Goal: Check status: Check status

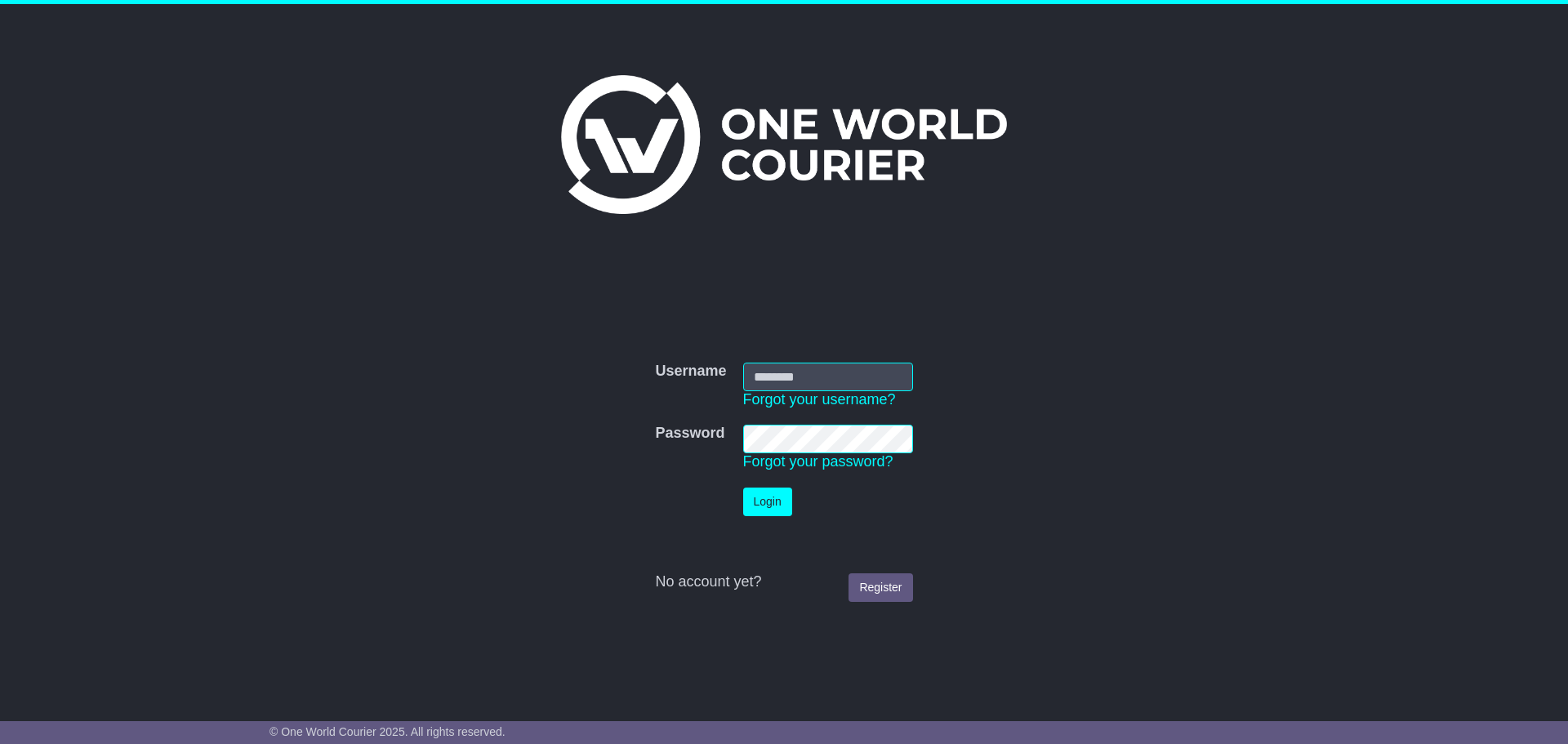
type input "*********"
click at [754, 507] on button "Login" at bounding box center [767, 502] width 49 height 29
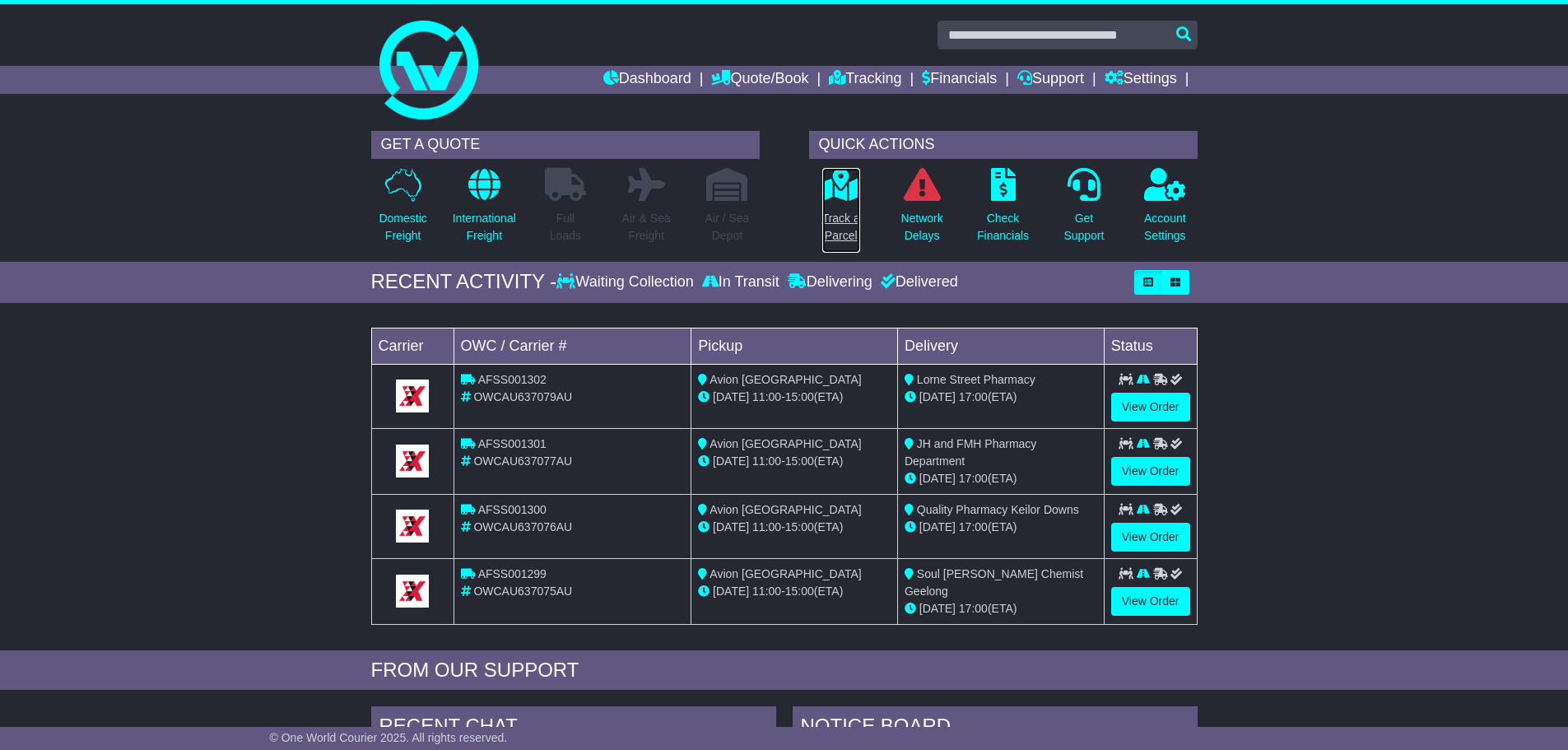
click at [849, 234] on p "Track a Parcel" at bounding box center [841, 226] width 38 height 34
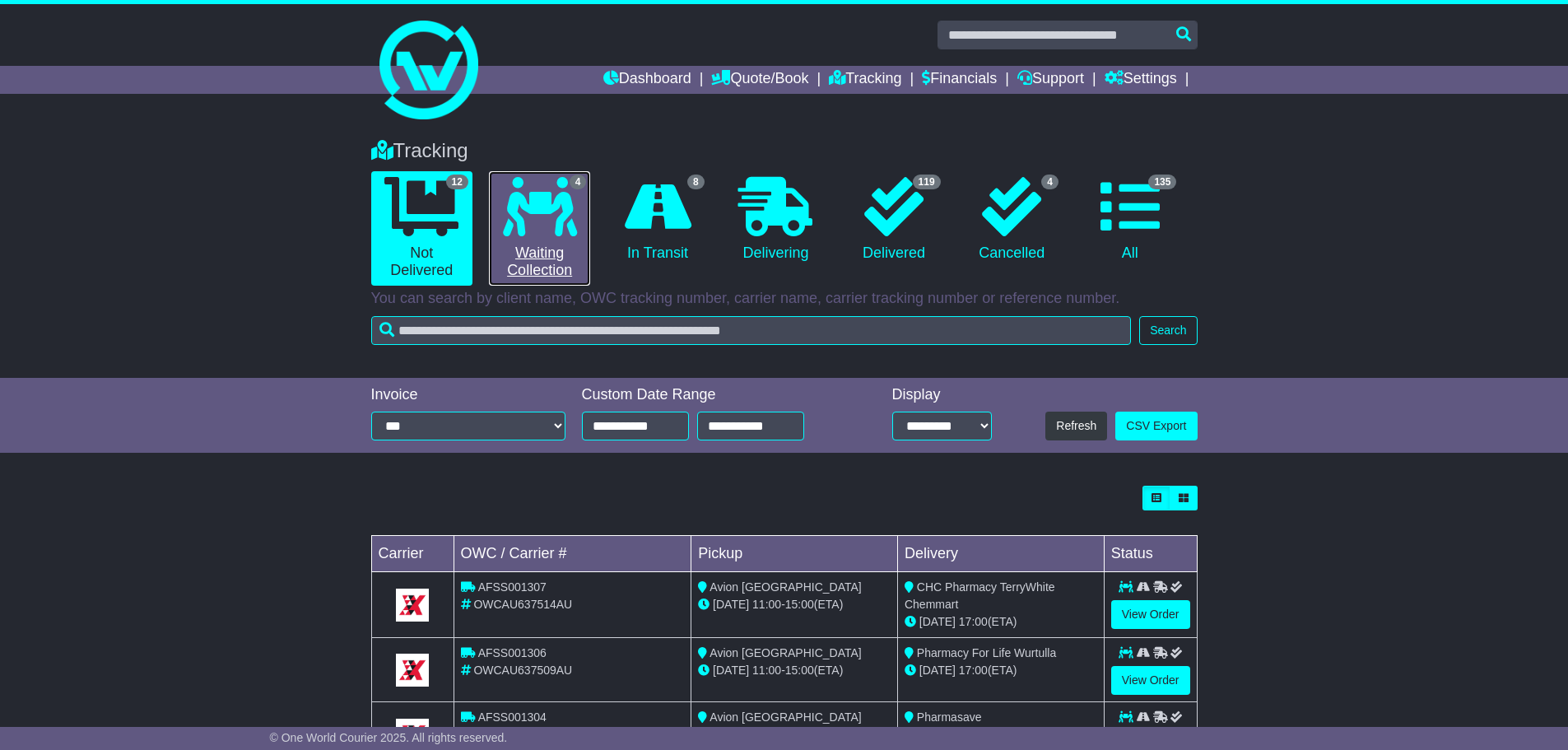
click at [515, 239] on link "4 Waiting Collection" at bounding box center [539, 228] width 101 height 114
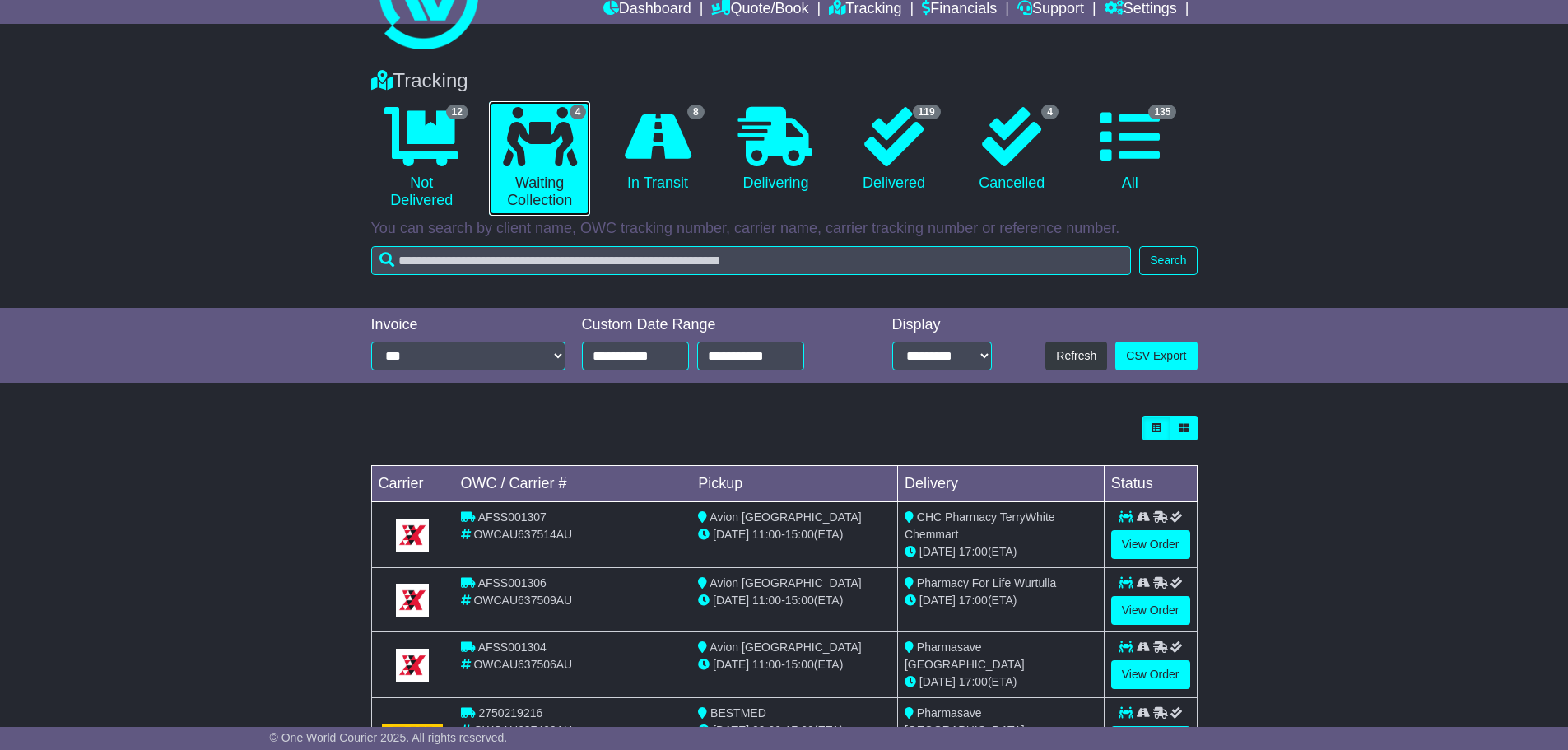
scroll to position [139, 0]
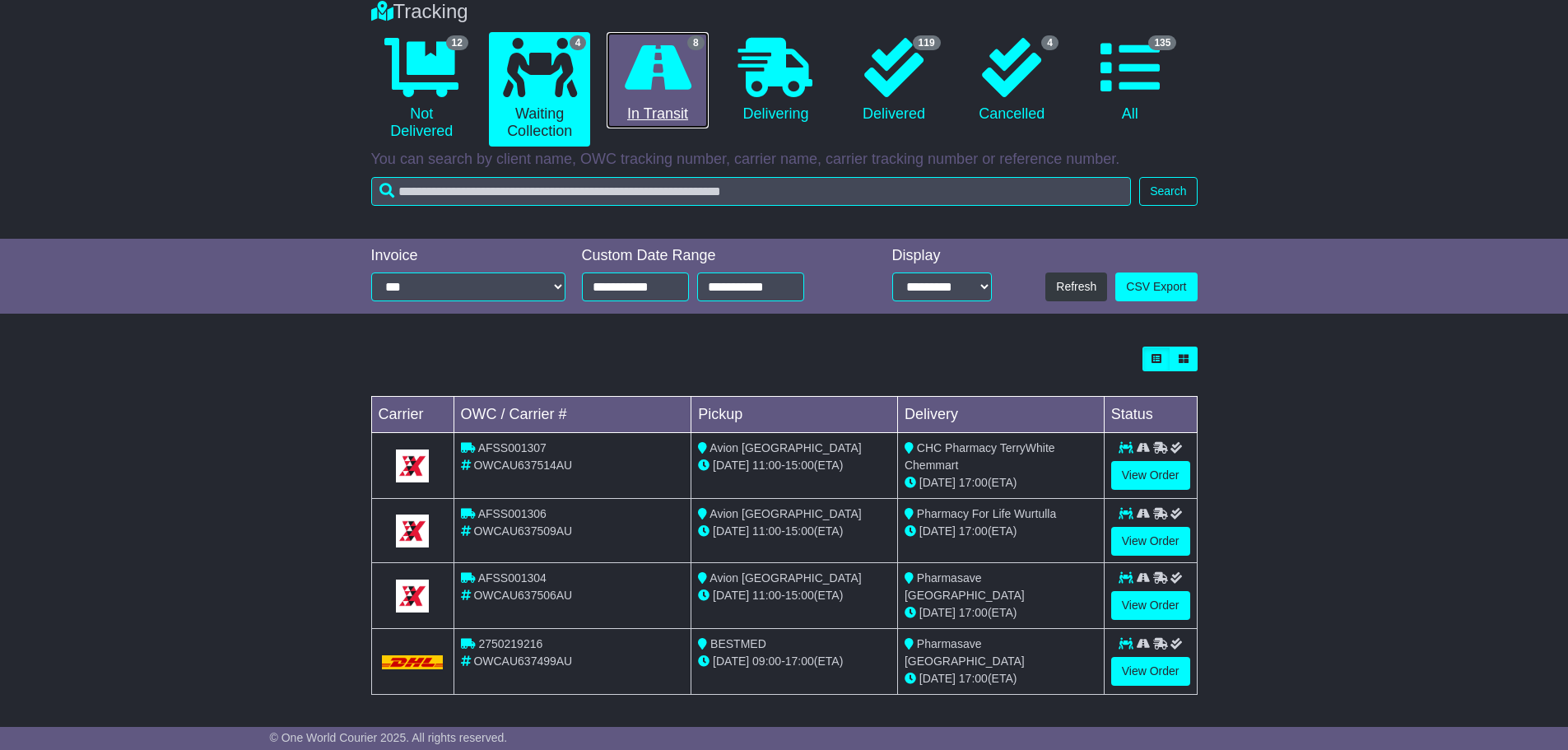
click at [667, 94] on icon at bounding box center [658, 68] width 67 height 59
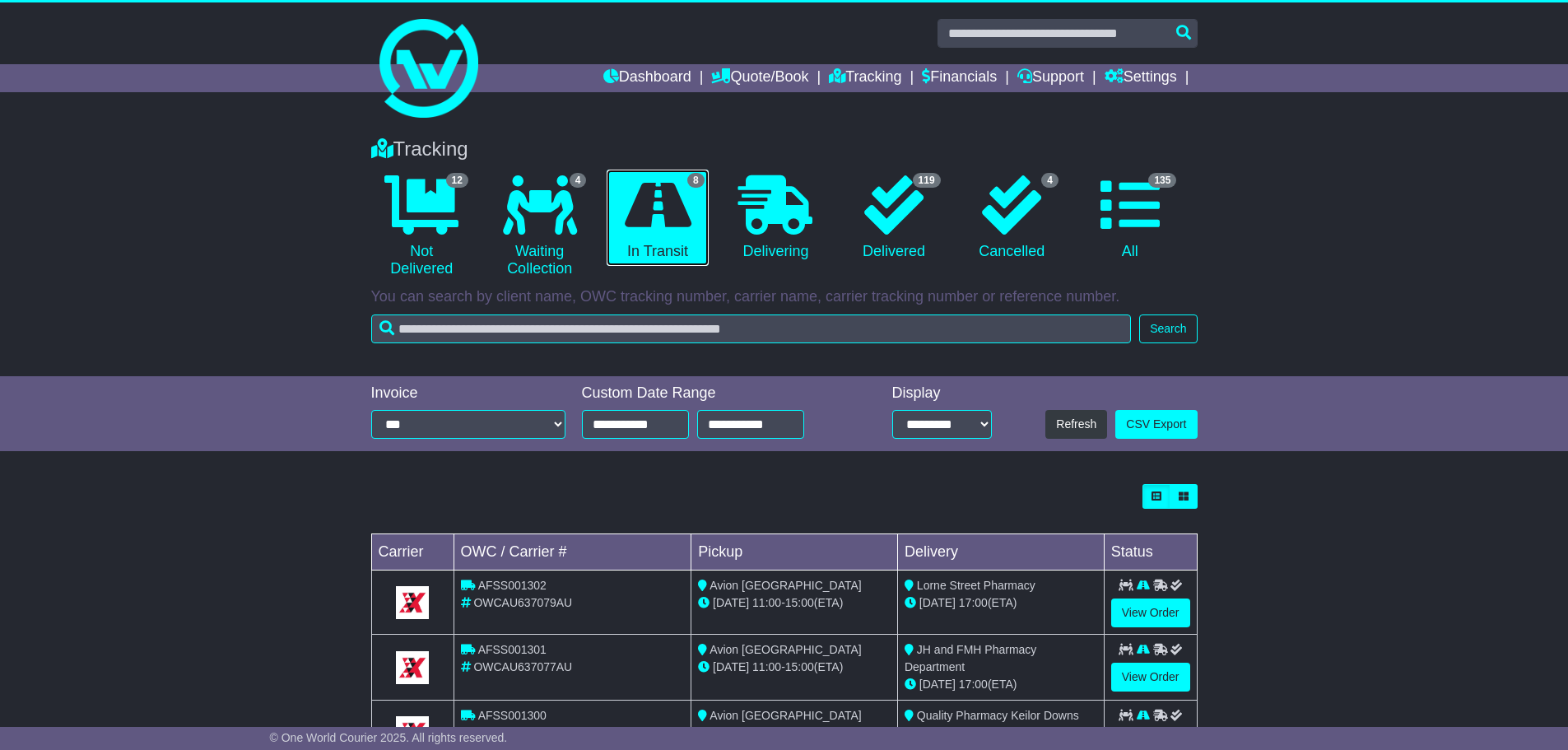
scroll to position [0, 0]
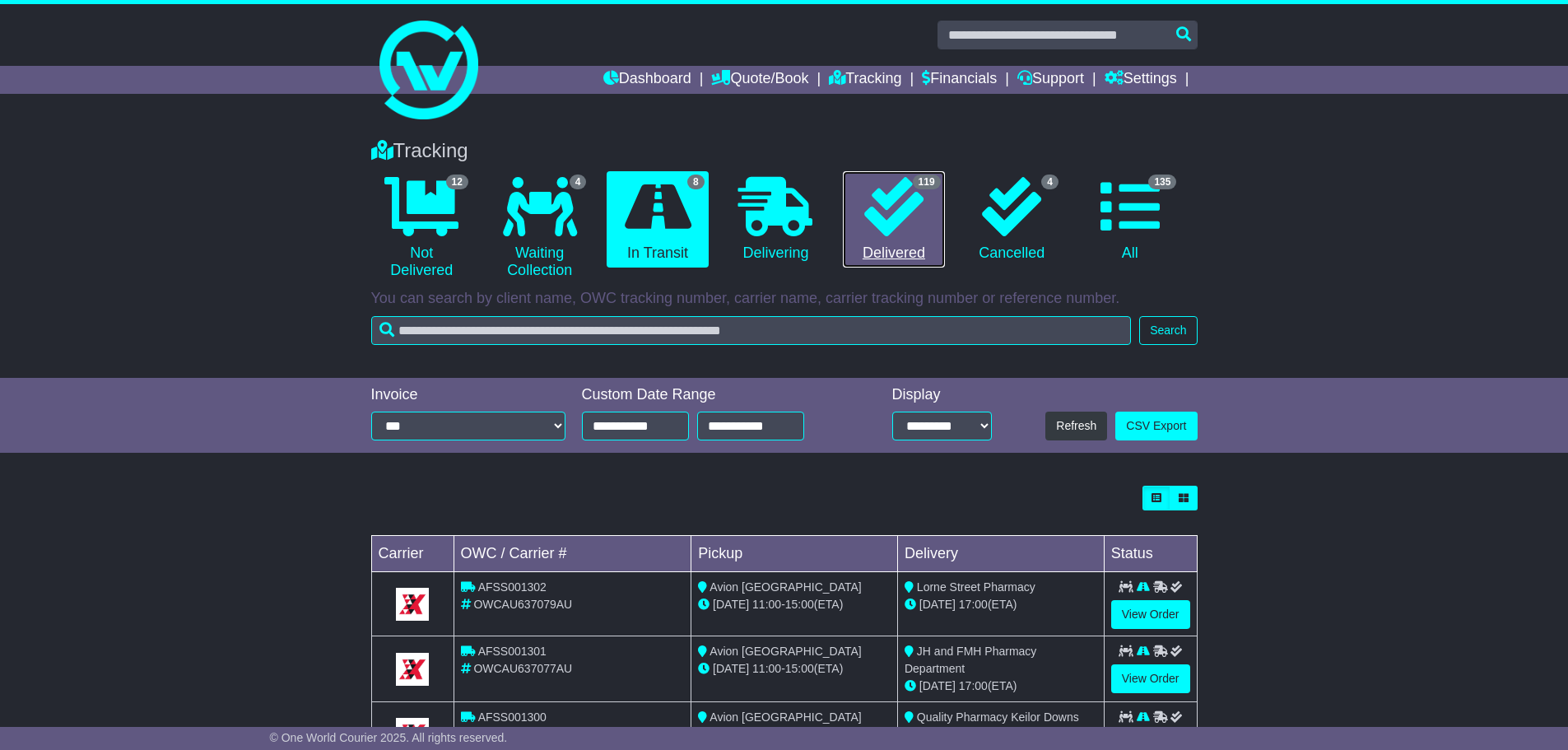
click at [903, 238] on link "119 Delivered" at bounding box center [893, 220] width 101 height 97
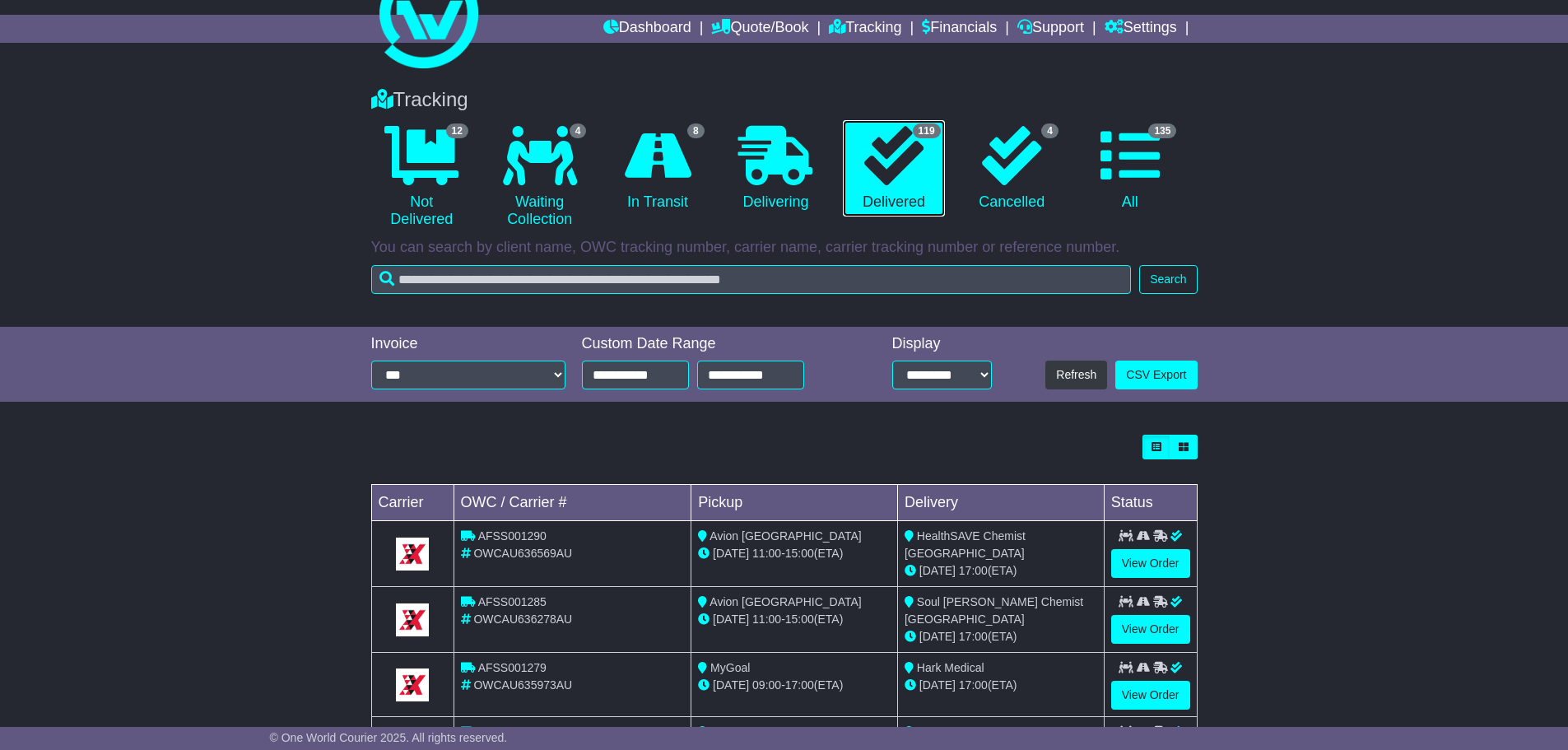
scroll to position [164, 0]
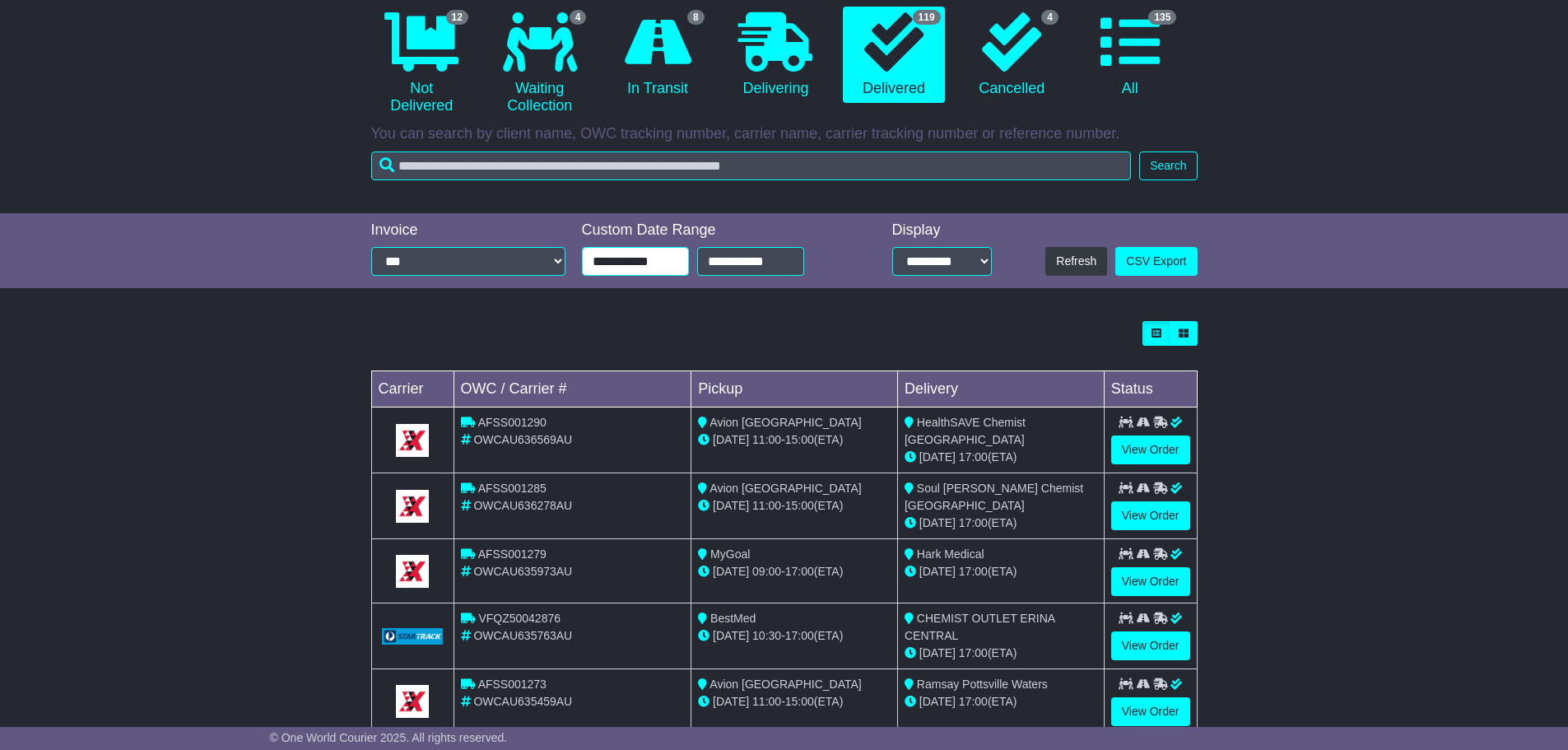
click at [647, 263] on input "**********" at bounding box center [635, 261] width 107 height 29
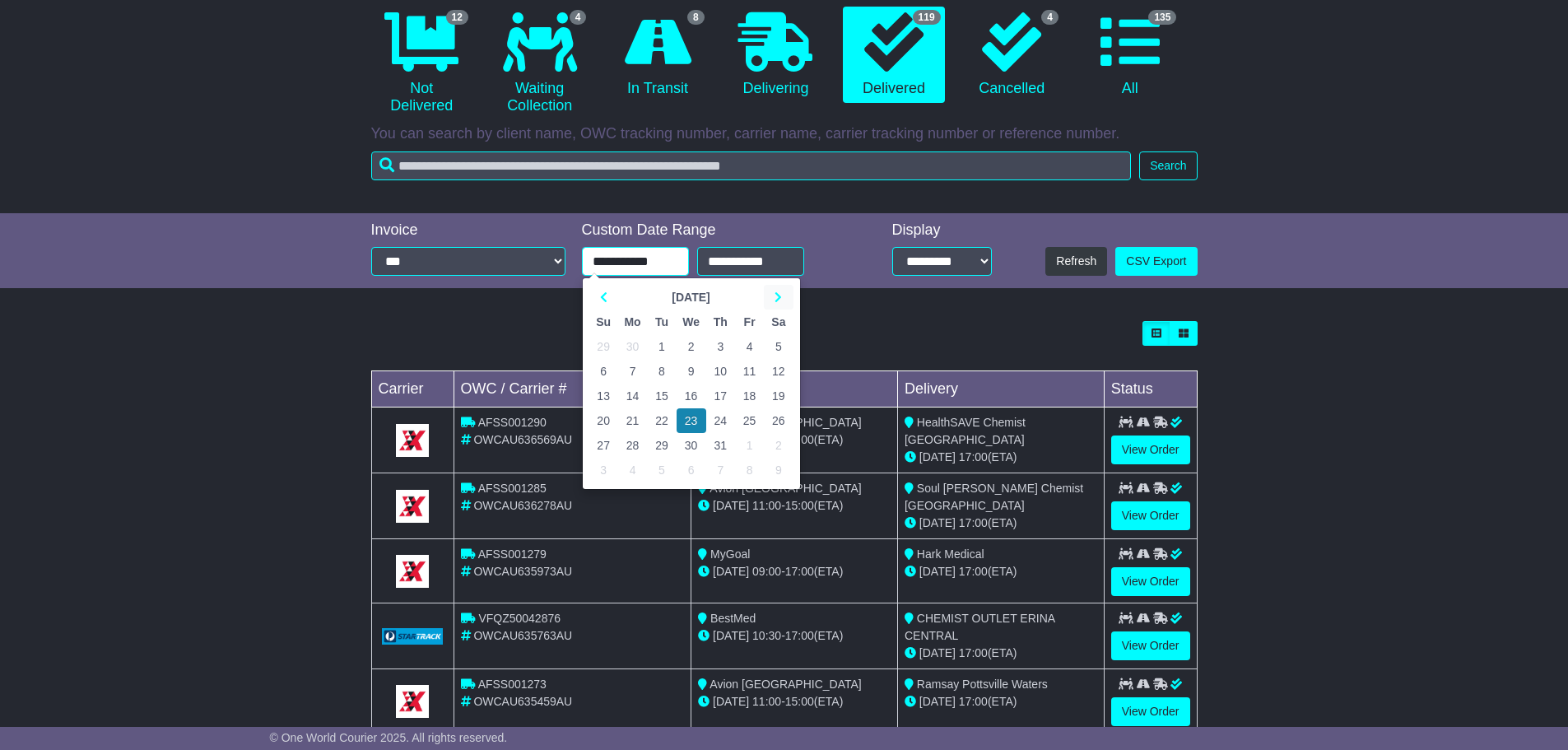
click at [779, 299] on icon at bounding box center [778, 297] width 7 height 11
click at [752, 420] on td "22" at bounding box center [749, 420] width 29 height 25
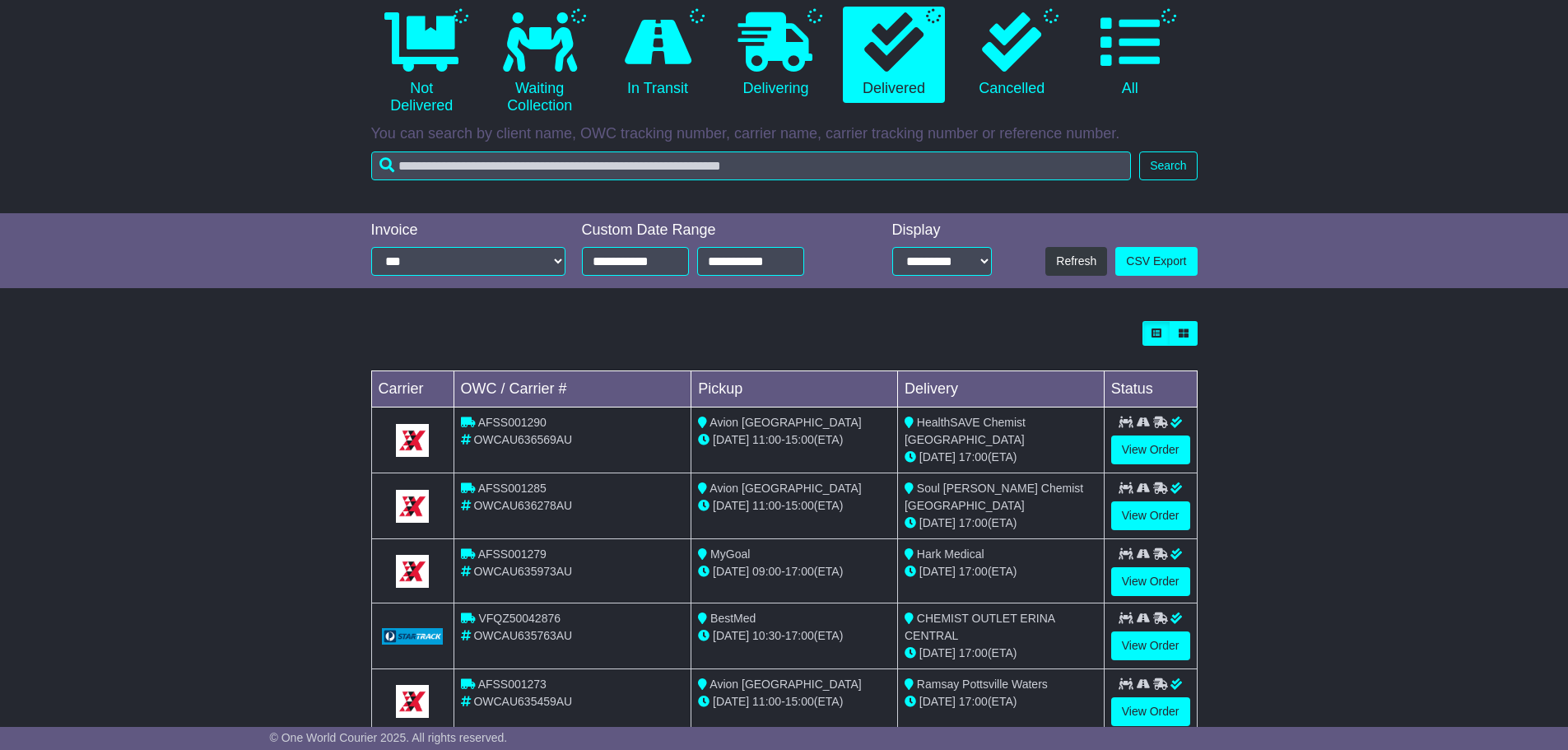
scroll to position [0, 0]
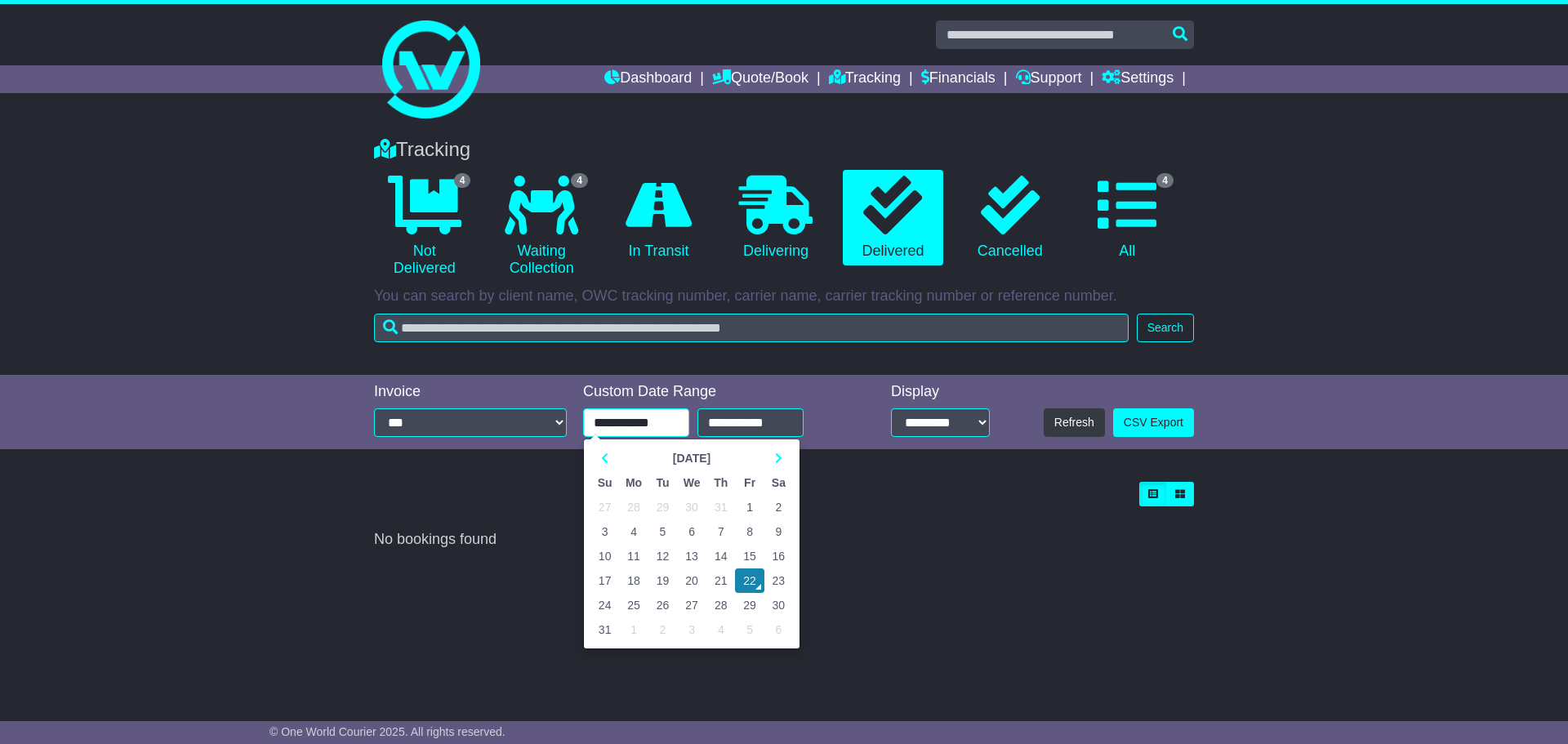
click at [658, 421] on input "**********" at bounding box center [636, 423] width 106 height 29
click at [700, 583] on td "20" at bounding box center [692, 581] width 29 height 25
type input "**********"
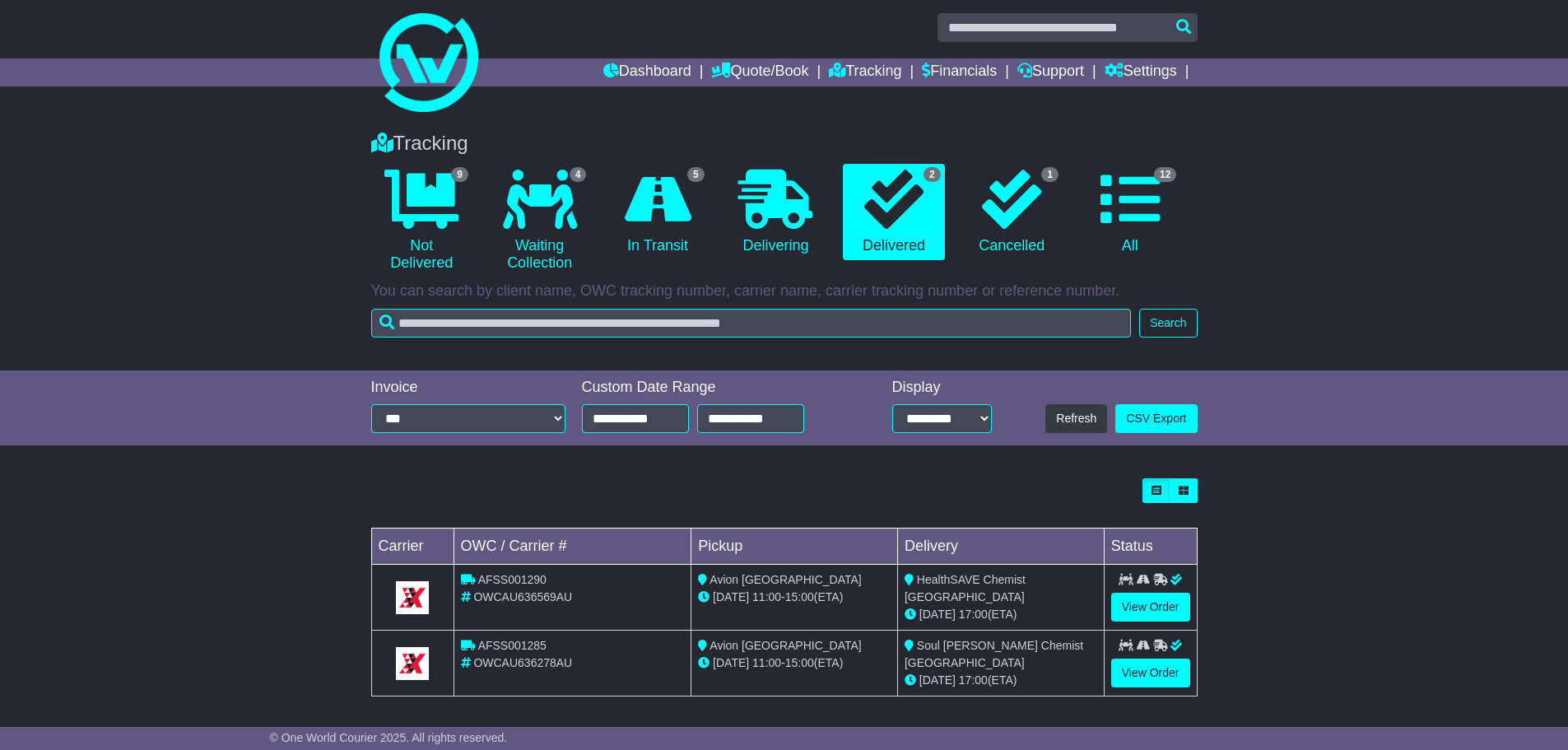
scroll to position [9, 0]
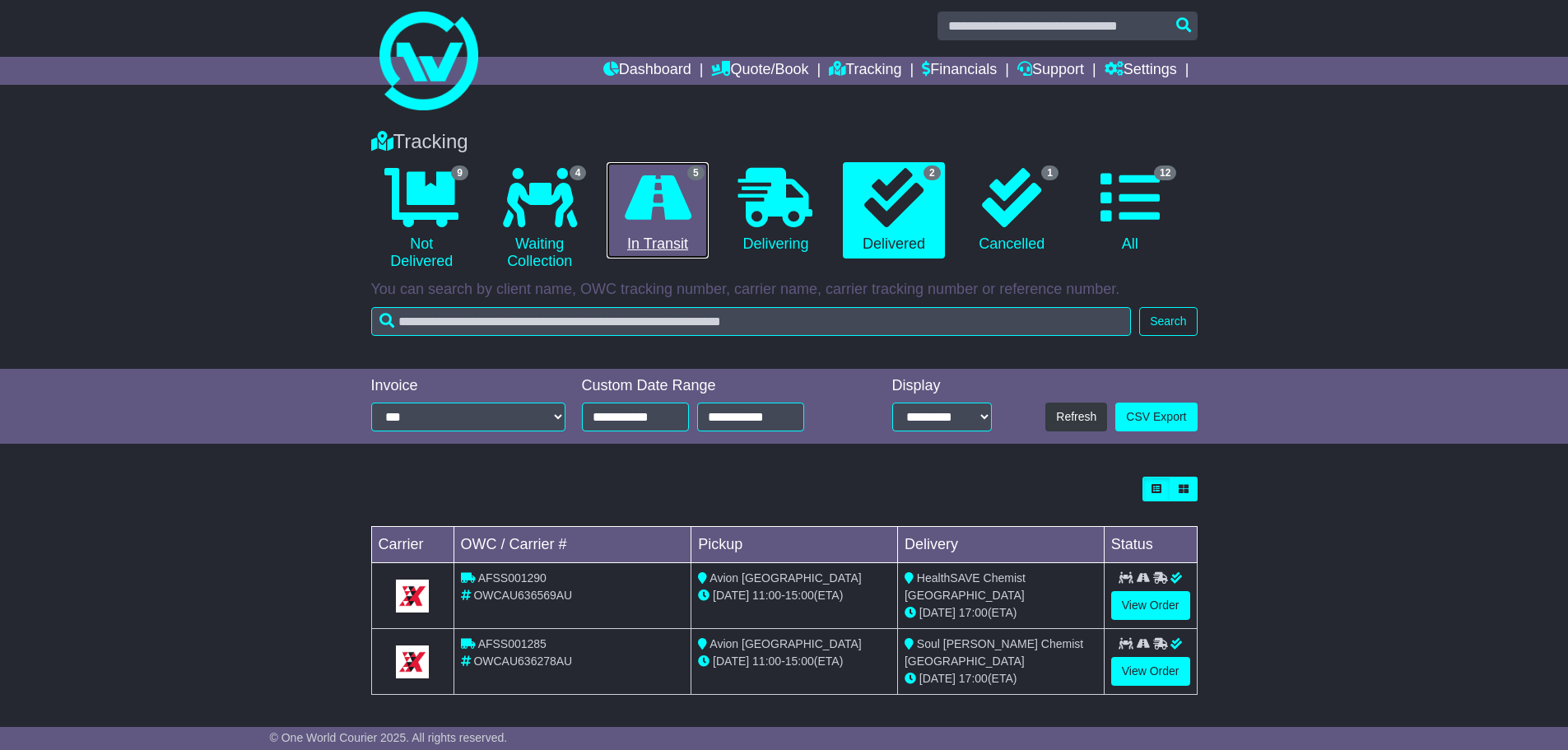
click at [685, 230] on link "5 In Transit" at bounding box center [657, 211] width 101 height 97
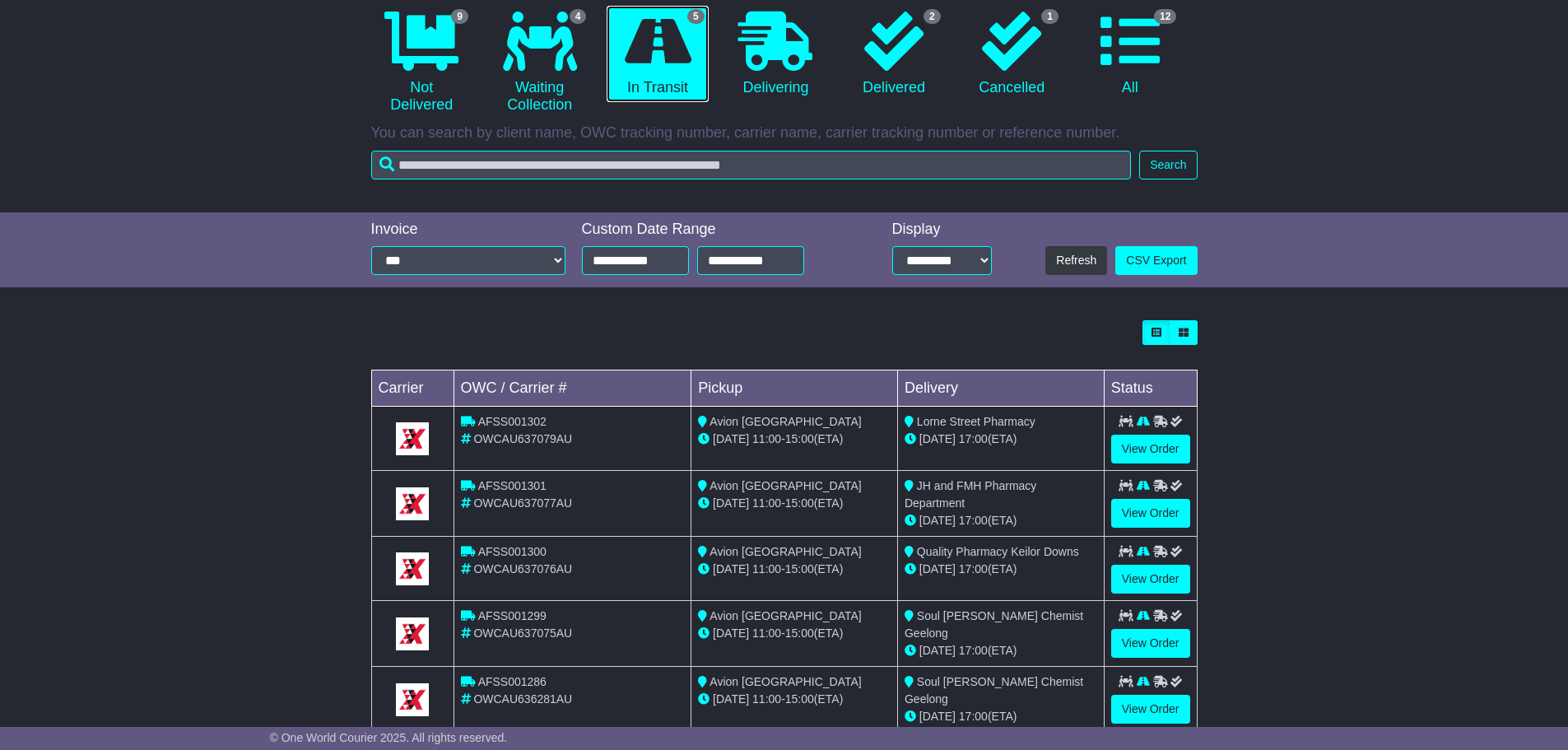
scroll to position [201, 0]
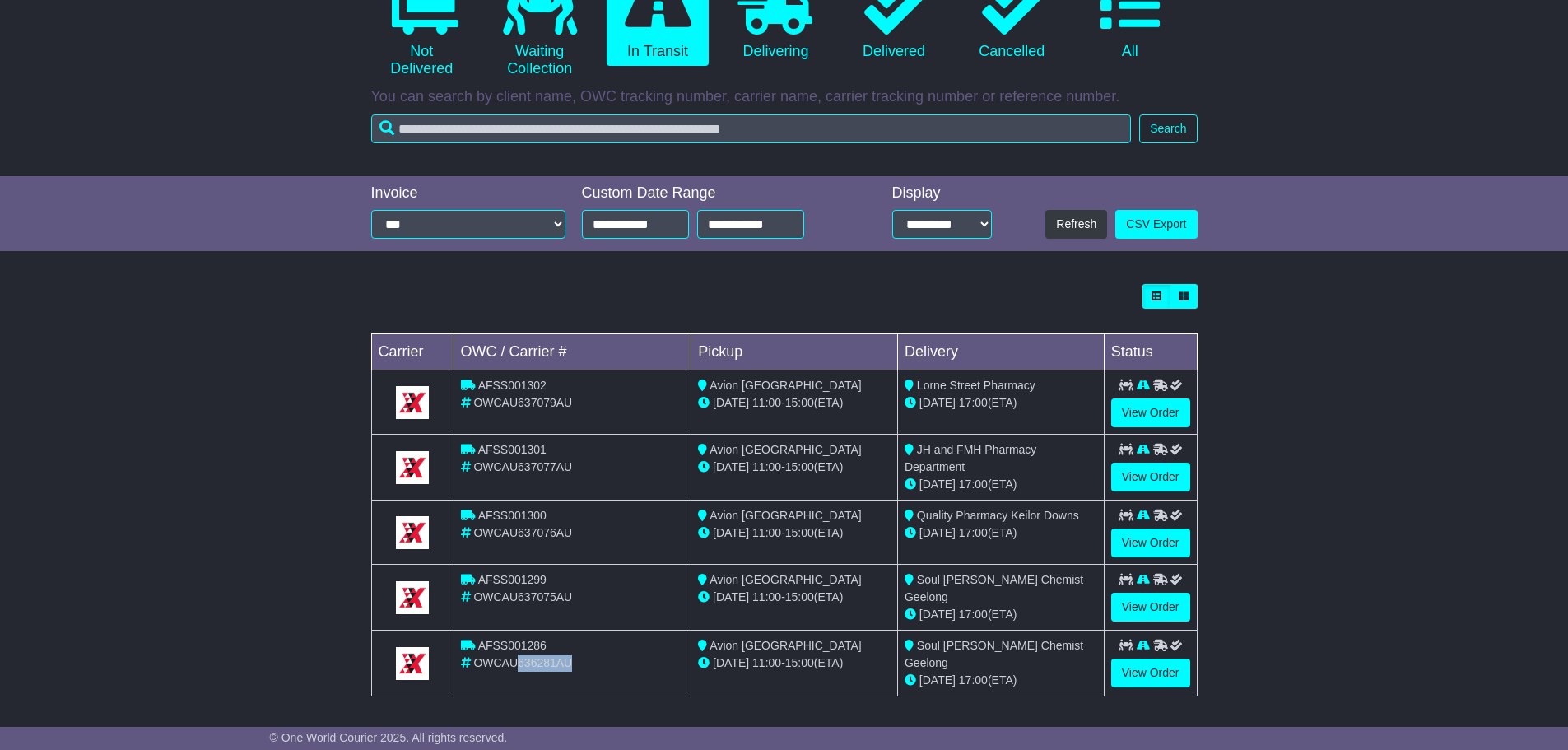
drag, startPoint x: 581, startPoint y: 662, endPoint x: 516, endPoint y: 662, distance: 65.0
click at [516, 662] on div "OWCAU636281AU" at bounding box center [572, 663] width 224 height 18
drag, startPoint x: 563, startPoint y: 640, endPoint x: 481, endPoint y: 638, distance: 82.0
click at [481, 638] on div "AFSS001286" at bounding box center [572, 646] width 224 height 18
copy span "AFSS001286"
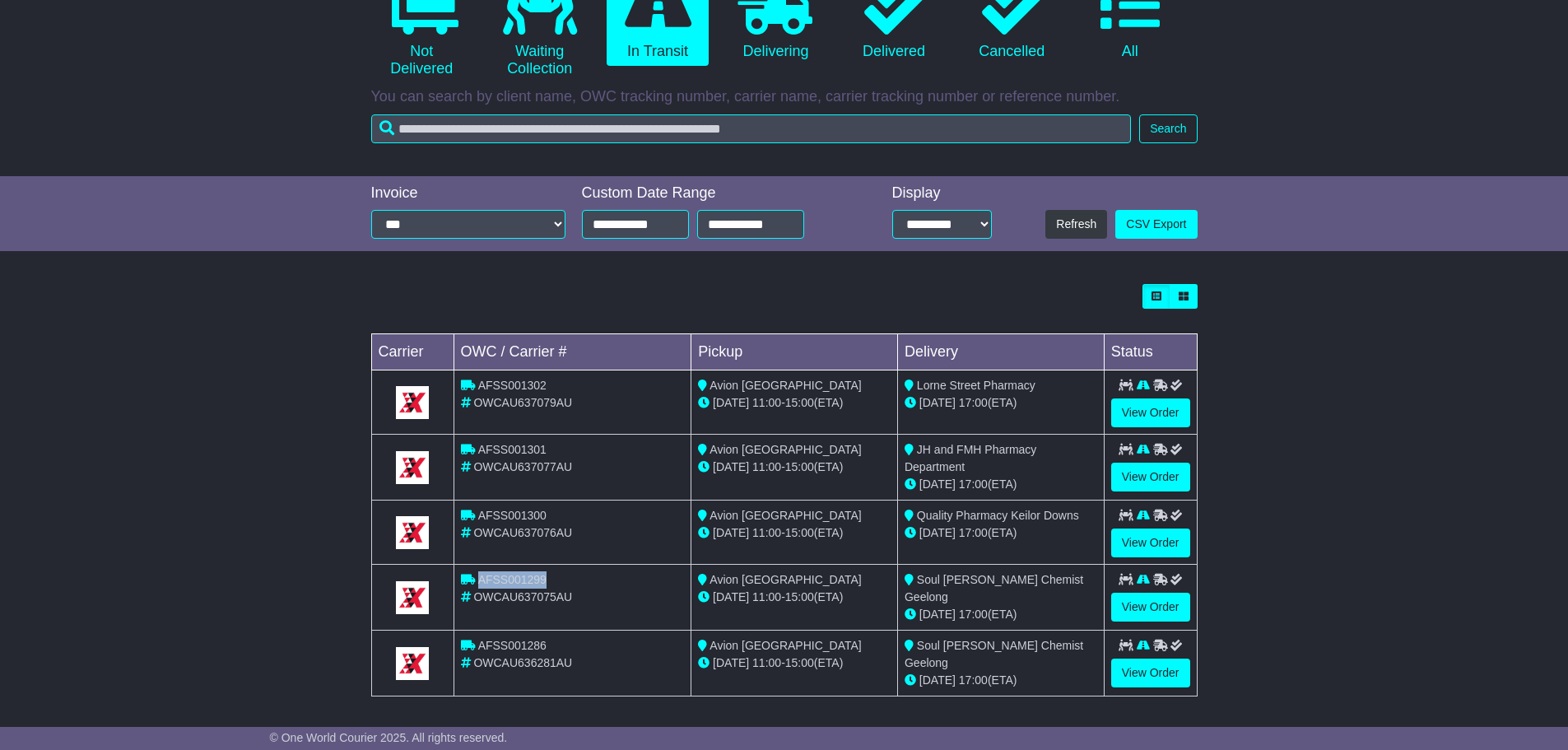
drag, startPoint x: 572, startPoint y: 577, endPoint x: 479, endPoint y: 571, distance: 93.2
click at [479, 572] on div "AFSS001299" at bounding box center [572, 580] width 224 height 18
copy span "AFSS001299"
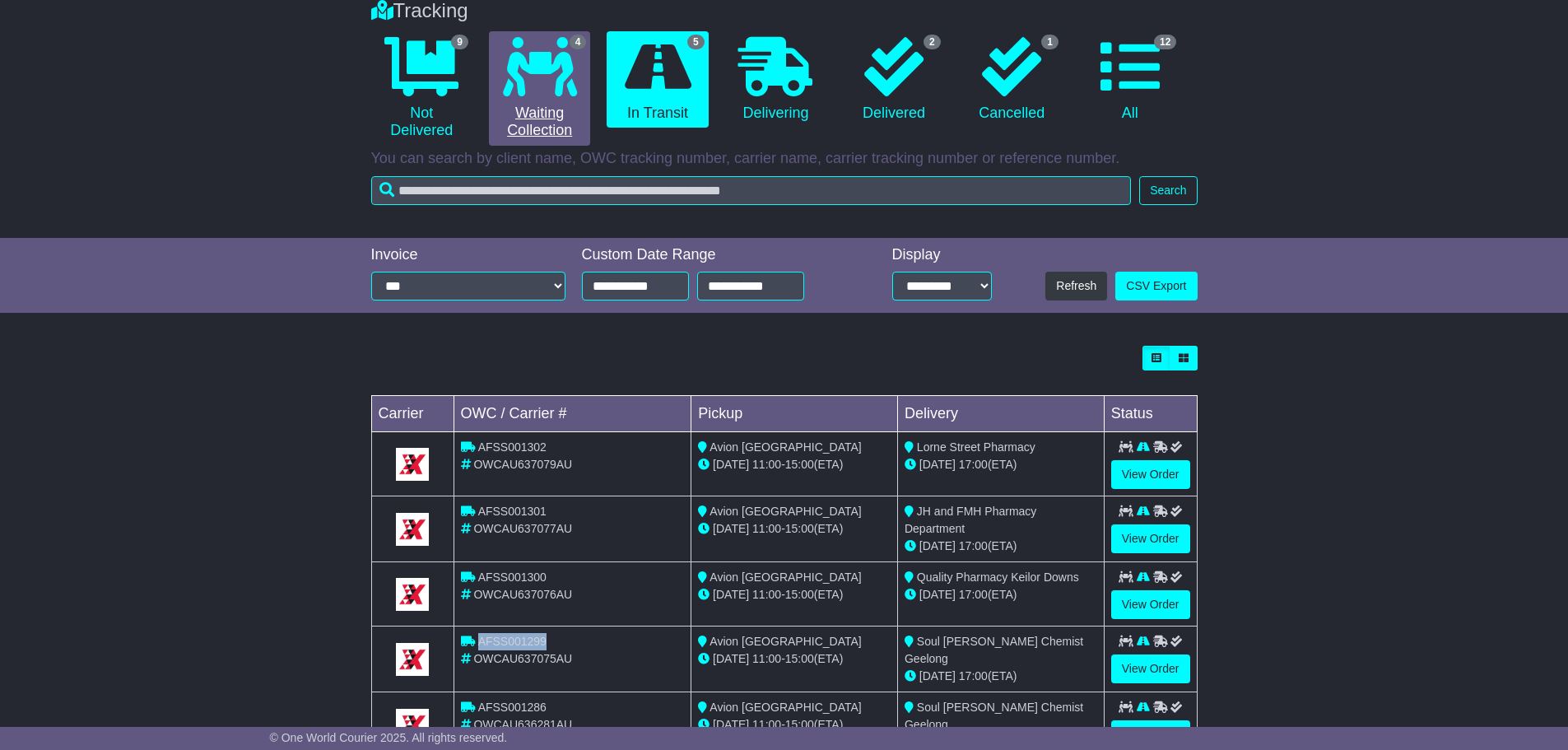
scroll to position [37, 0]
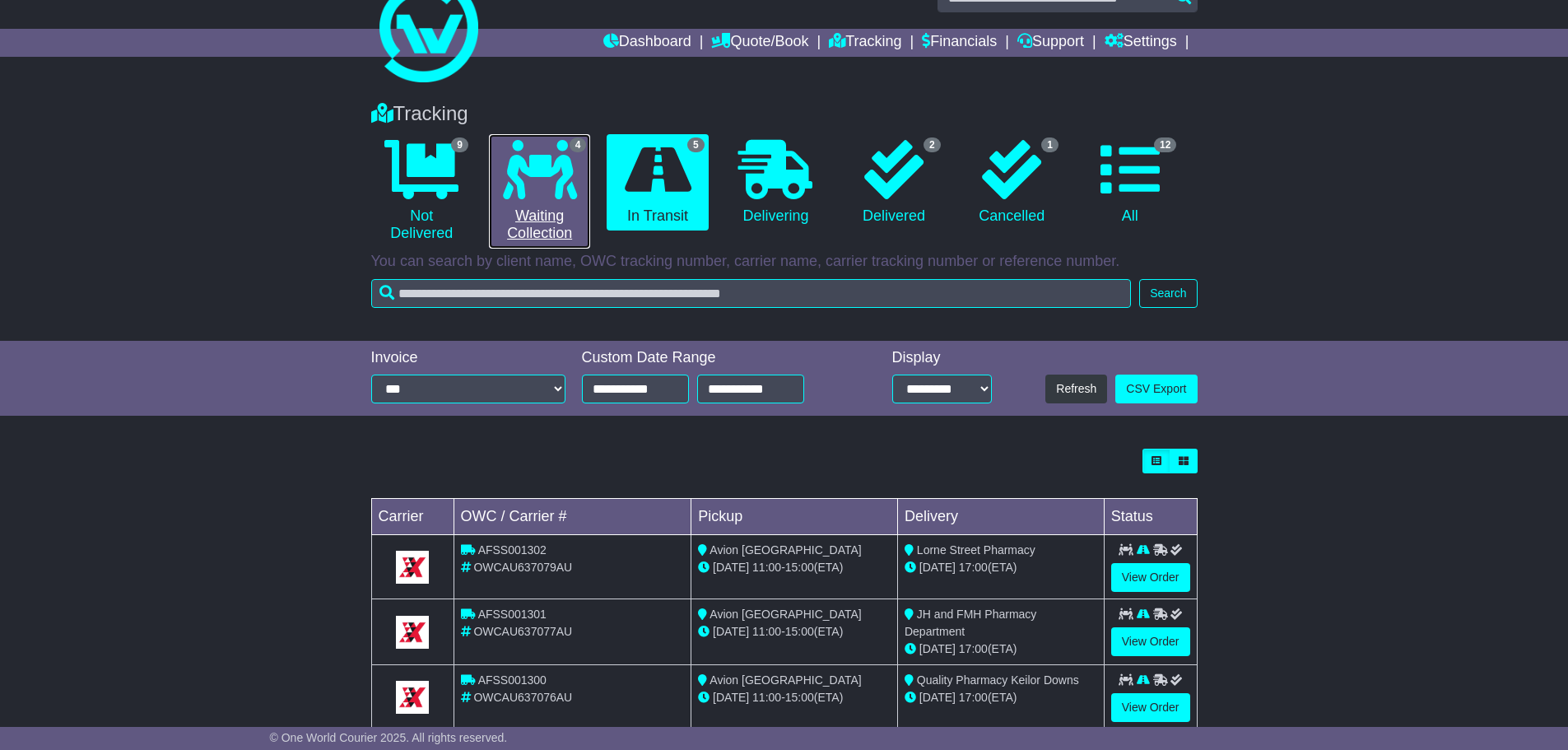
click at [538, 223] on link "4 Waiting Collection" at bounding box center [539, 191] width 101 height 114
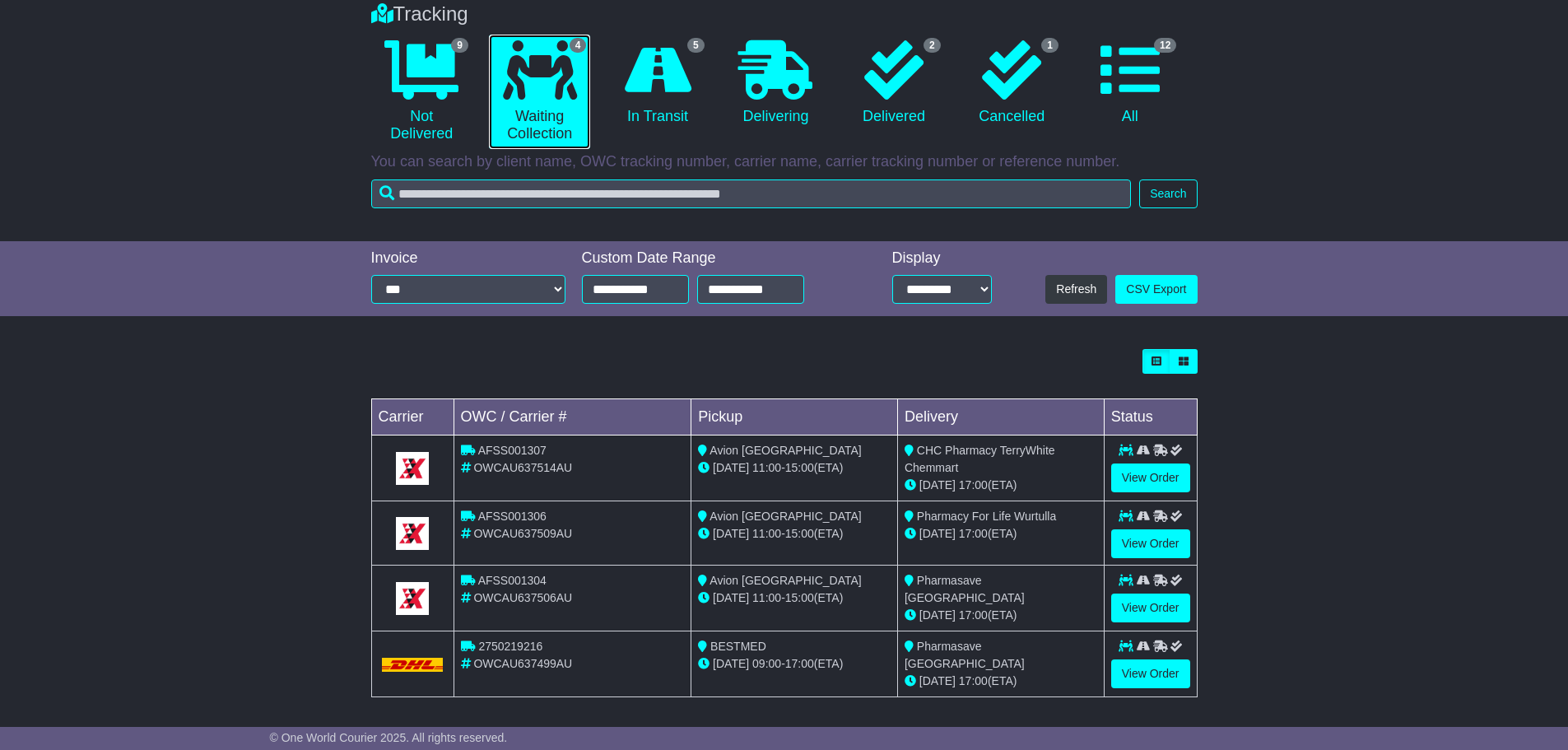
scroll to position [139, 0]
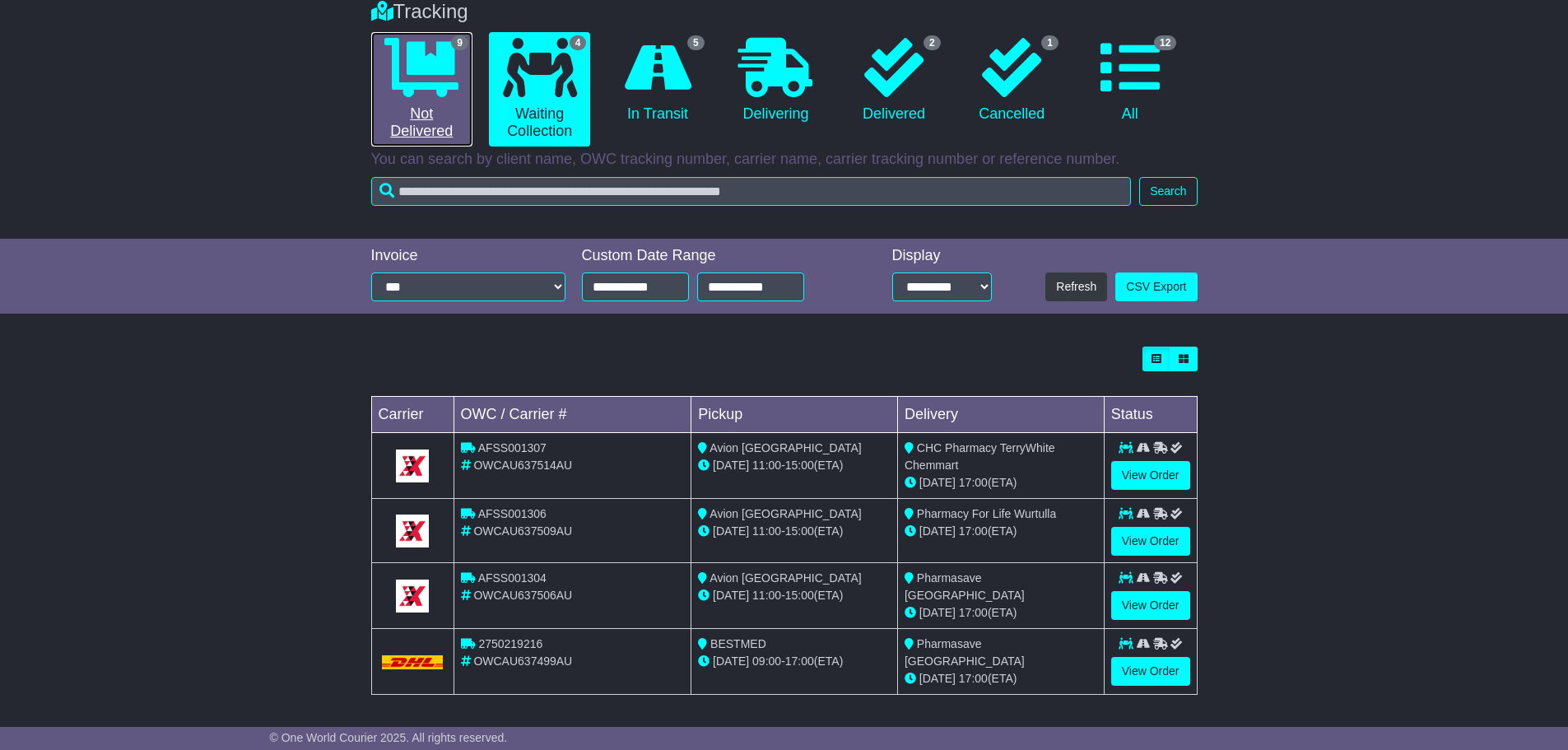
click at [439, 128] on link "9 Not Delivered" at bounding box center [421, 89] width 101 height 114
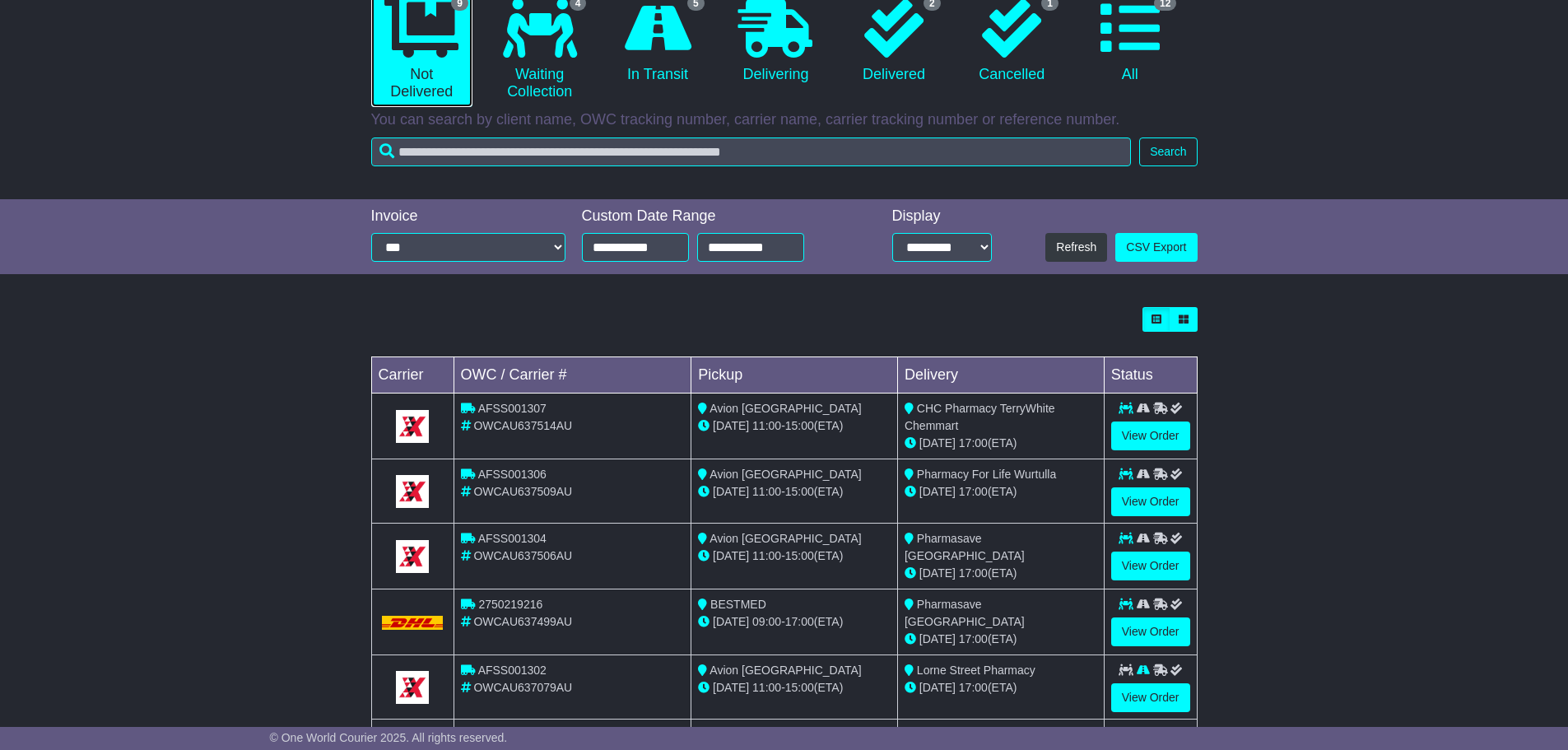
scroll to position [140, 0]
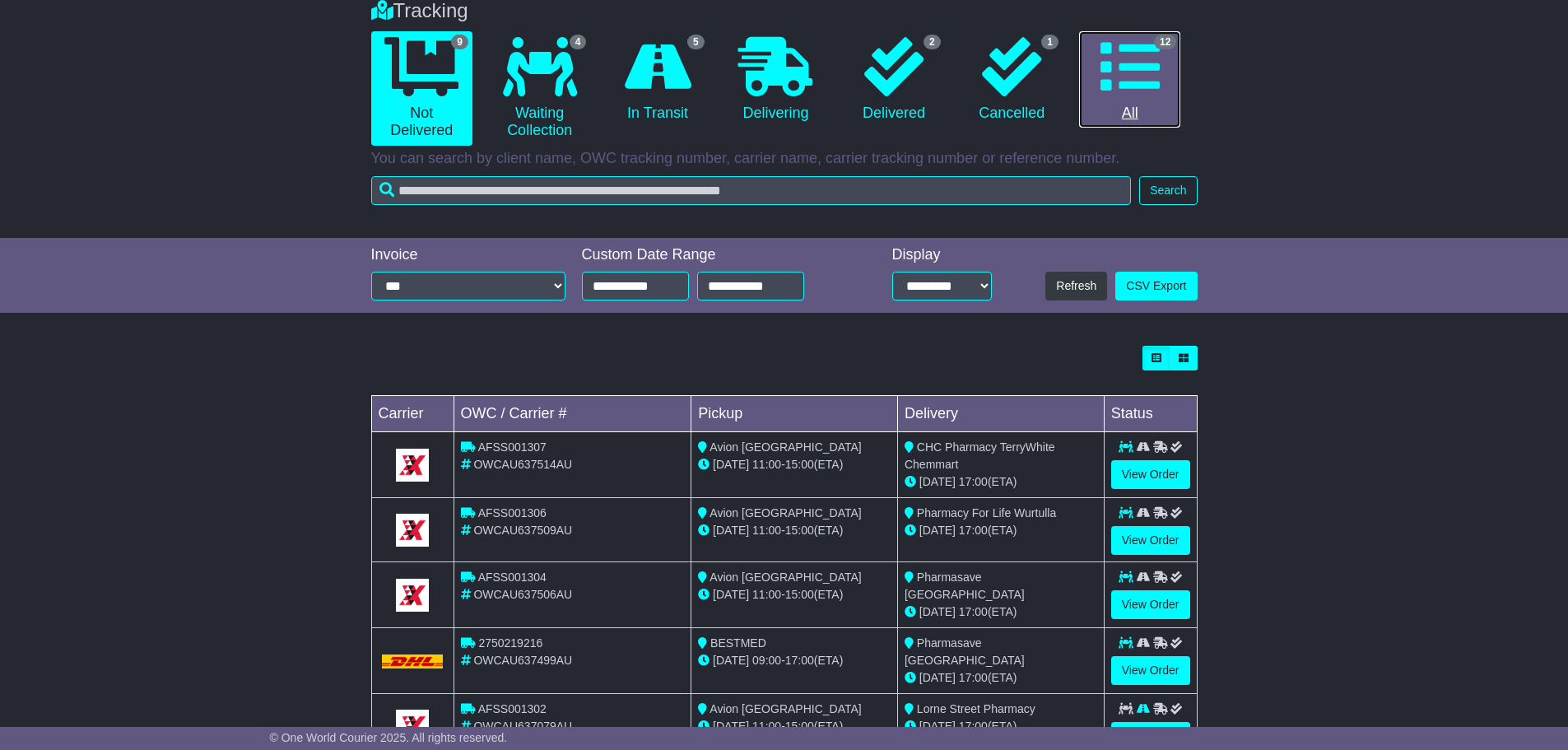
click at [1169, 65] on link "12 All" at bounding box center [1129, 80] width 101 height 97
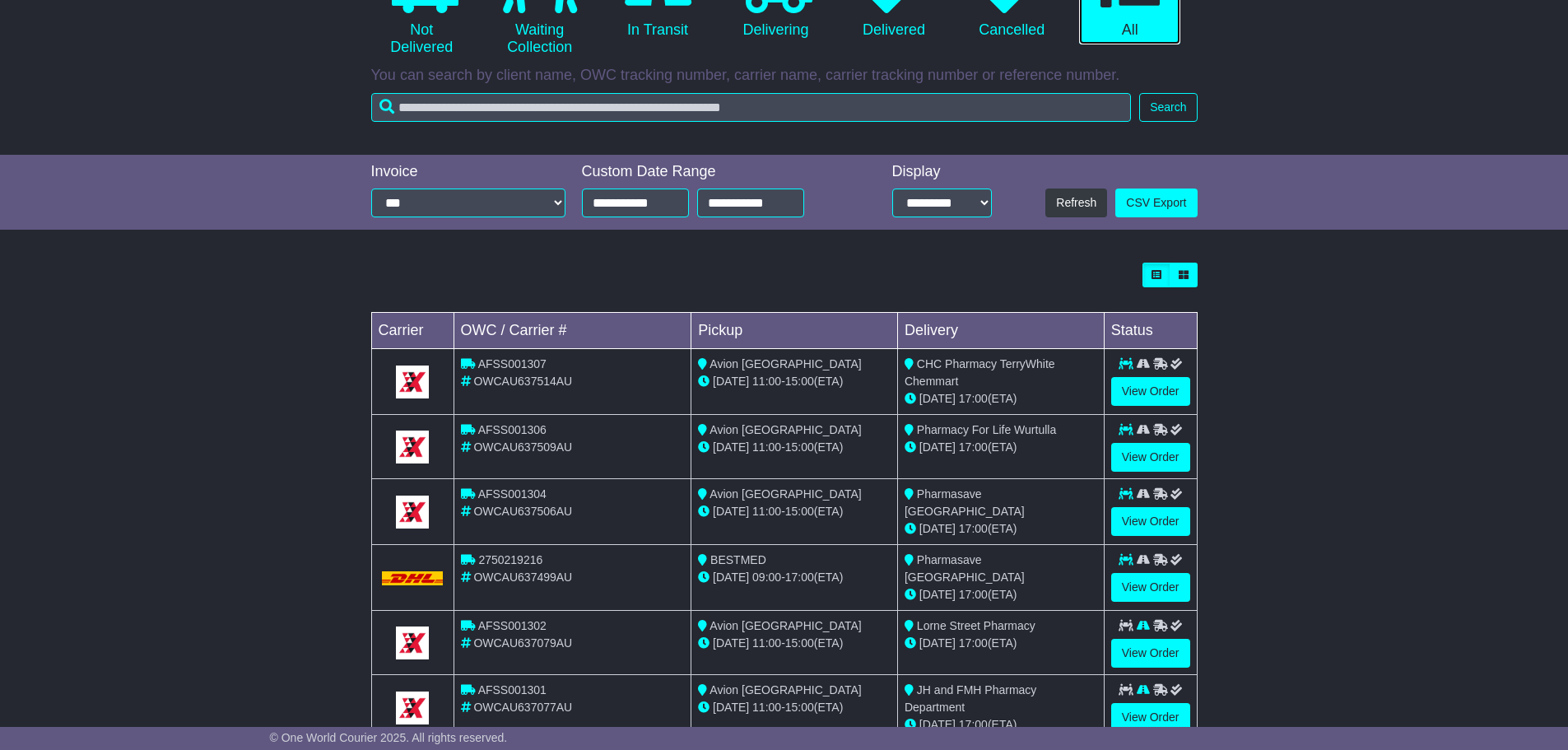
scroll to position [470, 0]
